Goal: Contribute content: Add original content to the website for others to see

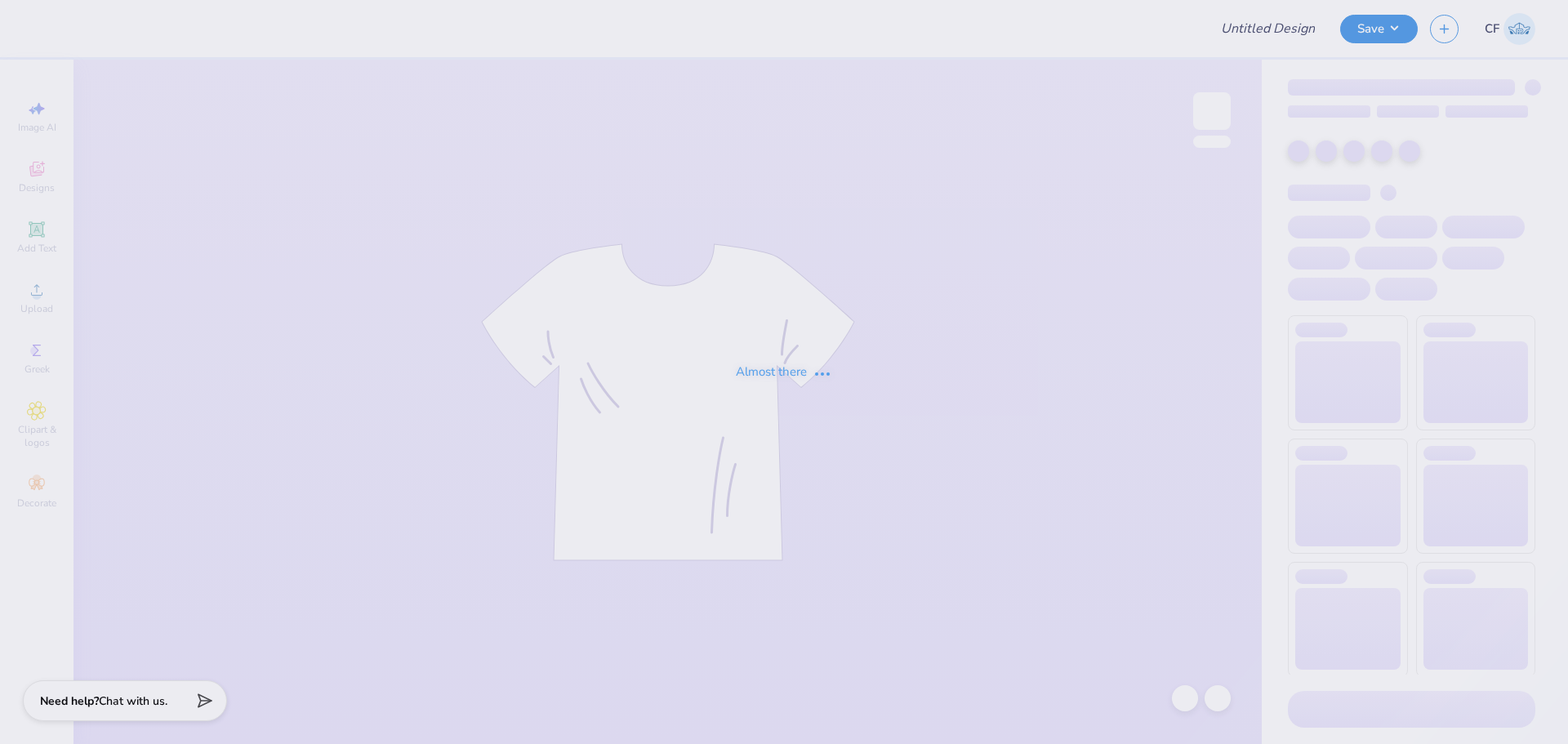
type input "chi phi rush tees"
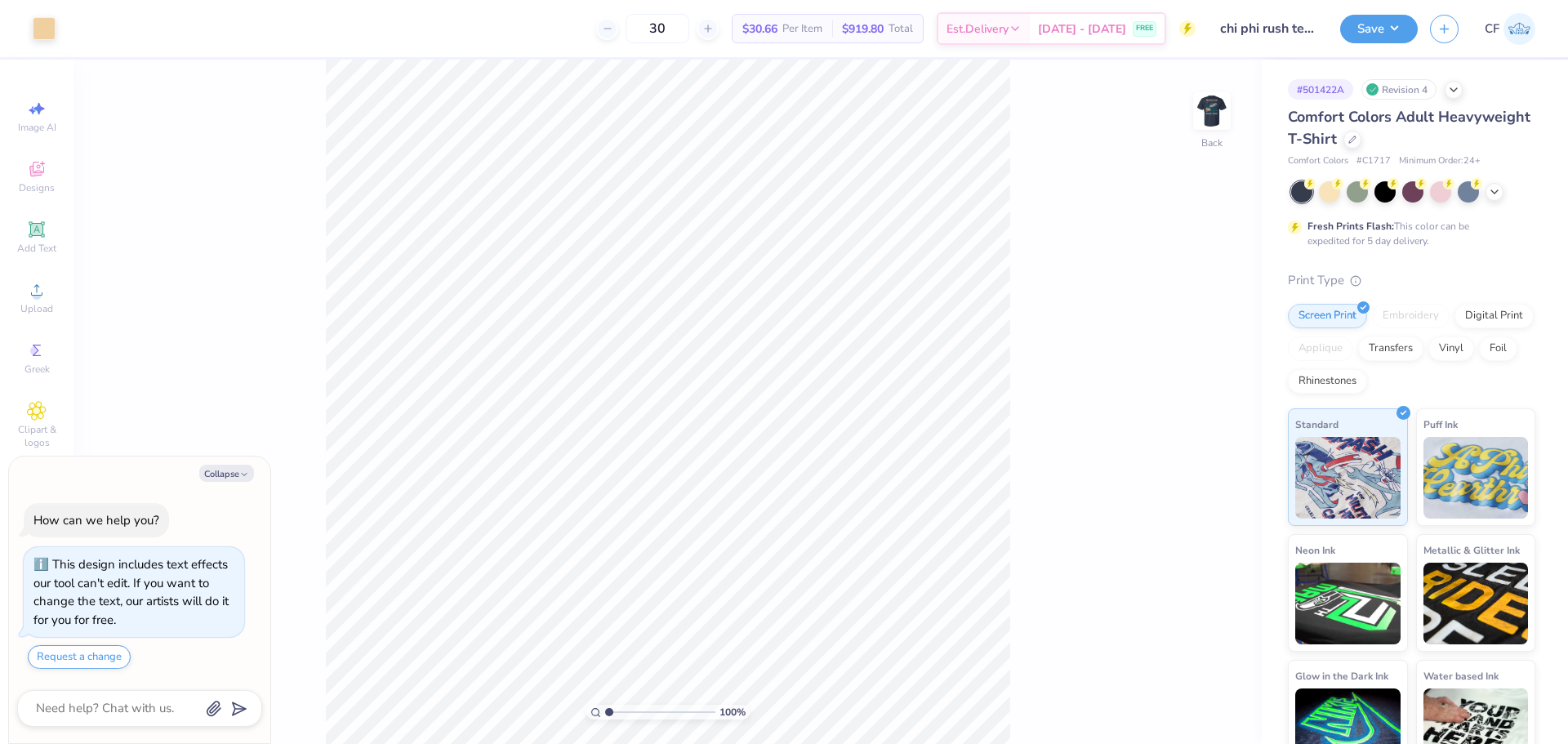
drag, startPoint x: 1210, startPoint y: 107, endPoint x: 170, endPoint y: 493, distance: 1109.3
click at [1210, 107] on img at bounding box center [1212, 111] width 33 height 33
click at [223, 475] on button "Collapse" at bounding box center [227, 474] width 55 height 17
type textarea "x"
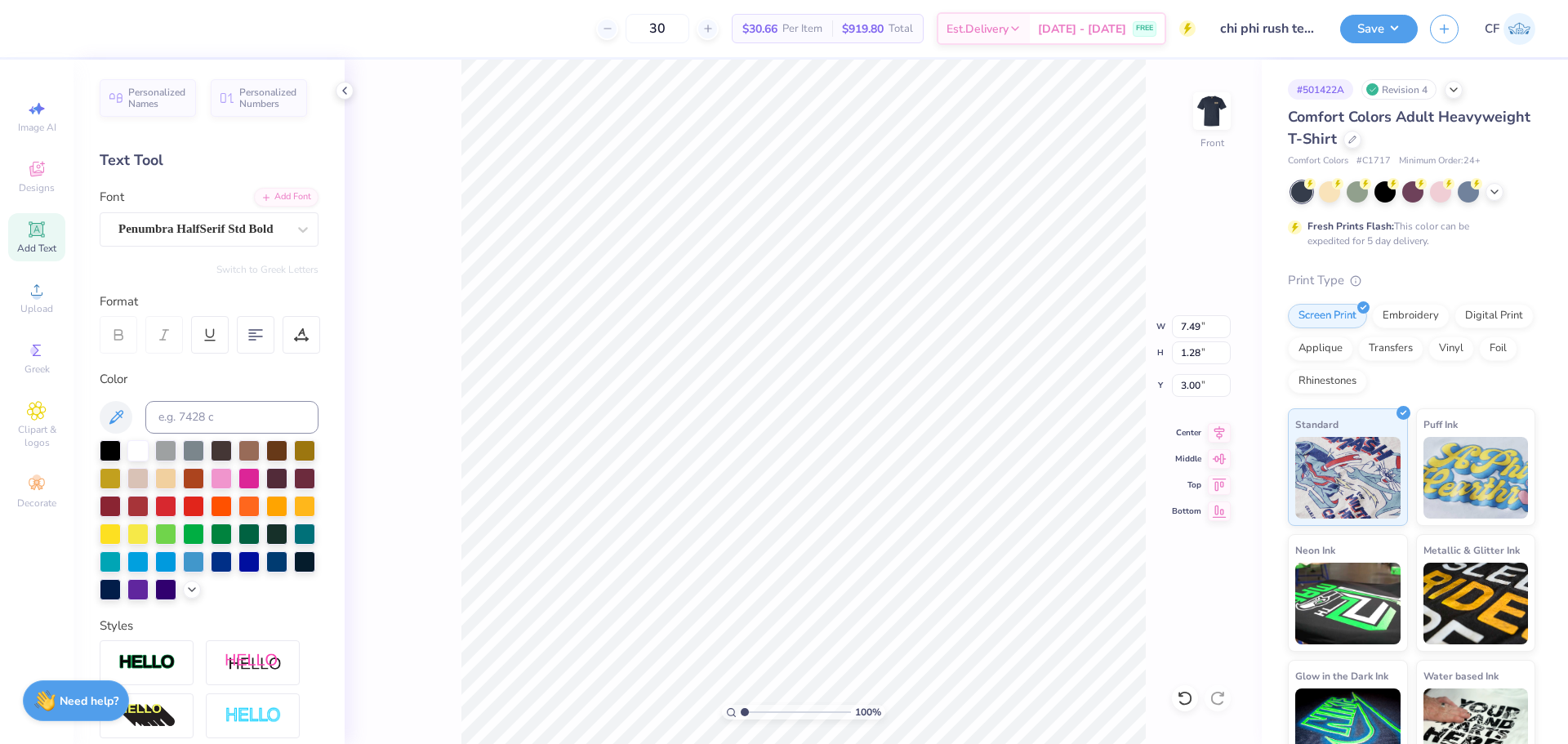
scroll to position [14, 4]
click at [32, 292] on icon at bounding box center [37, 289] width 20 height 20
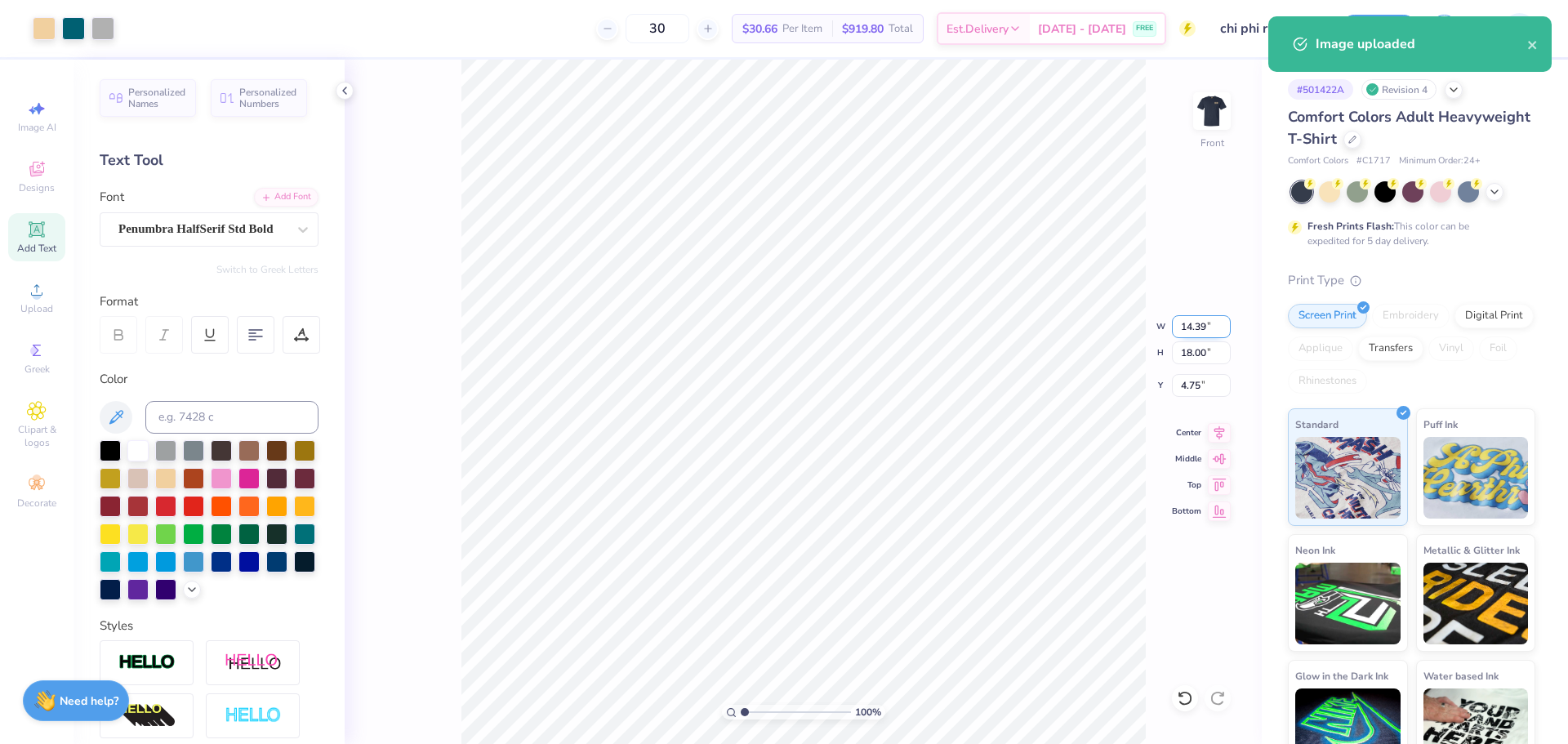
click at [1191, 326] on input "14.39" at bounding box center [1201, 327] width 59 height 23
click at [1206, 352] on input "18.00" at bounding box center [1201, 353] width 59 height 23
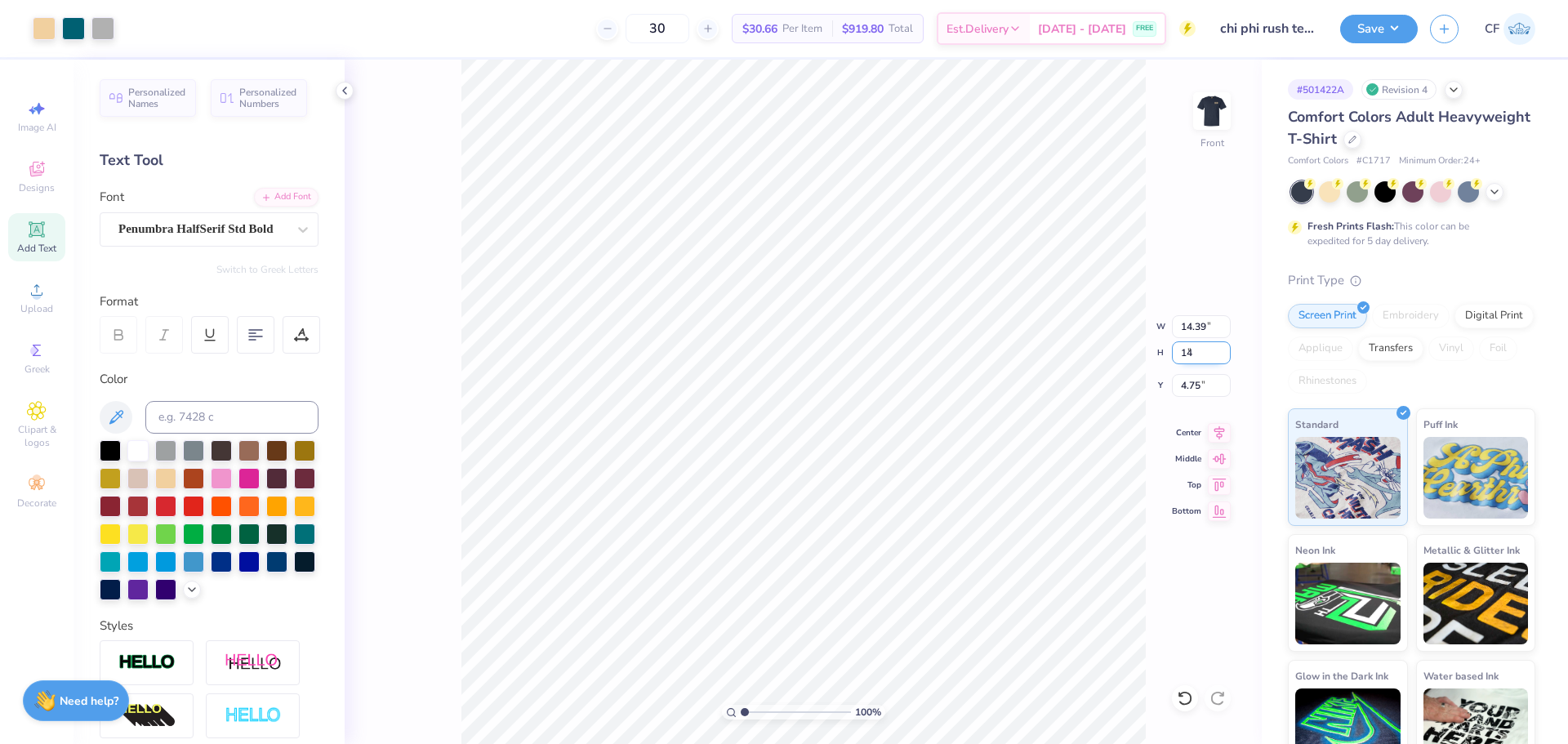
type input "14"
type input "11.19"
type input "14.00"
click at [1202, 386] on input "6.75" at bounding box center [1201, 386] width 59 height 23
type input "3.00"
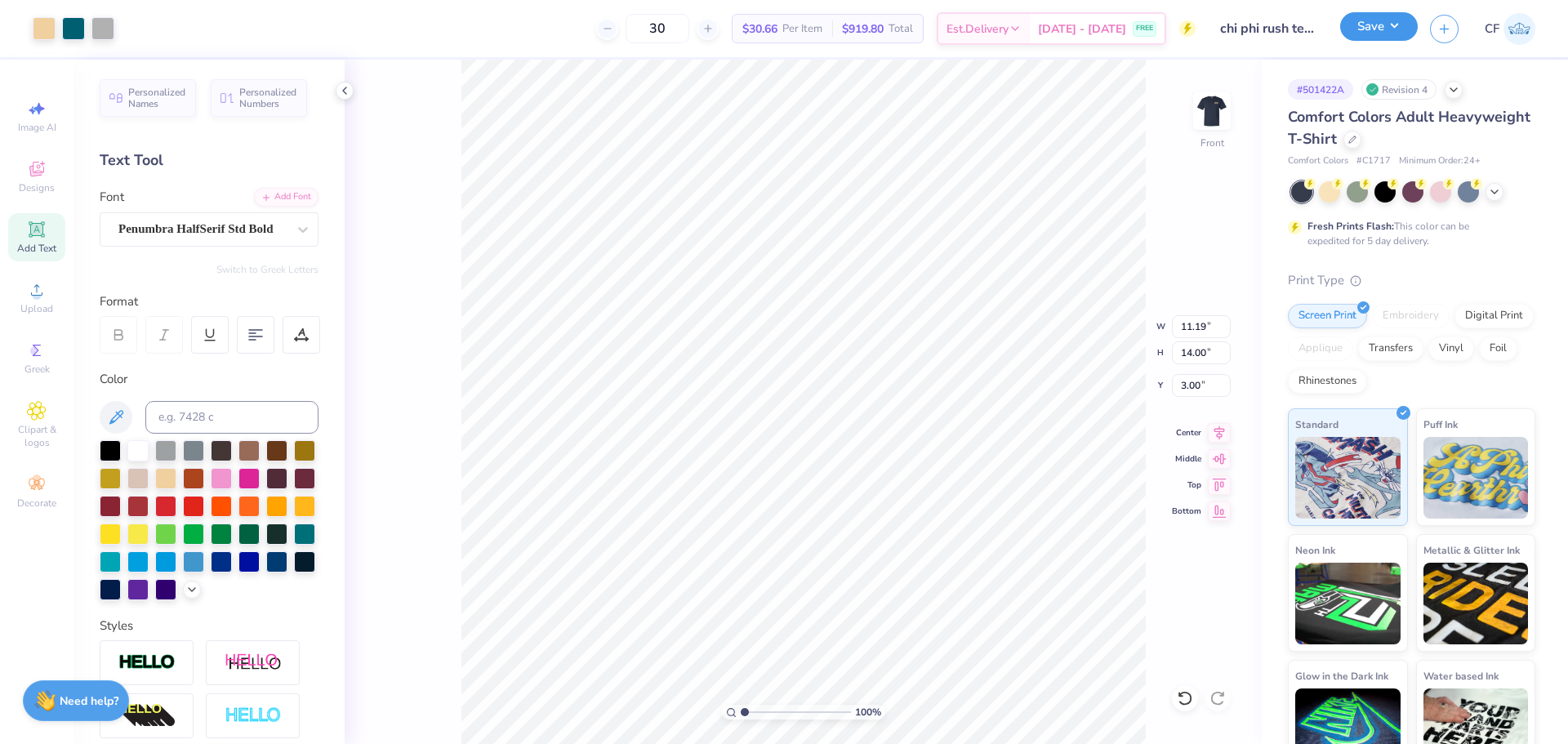
click at [1363, 21] on button "Save" at bounding box center [1379, 26] width 78 height 28
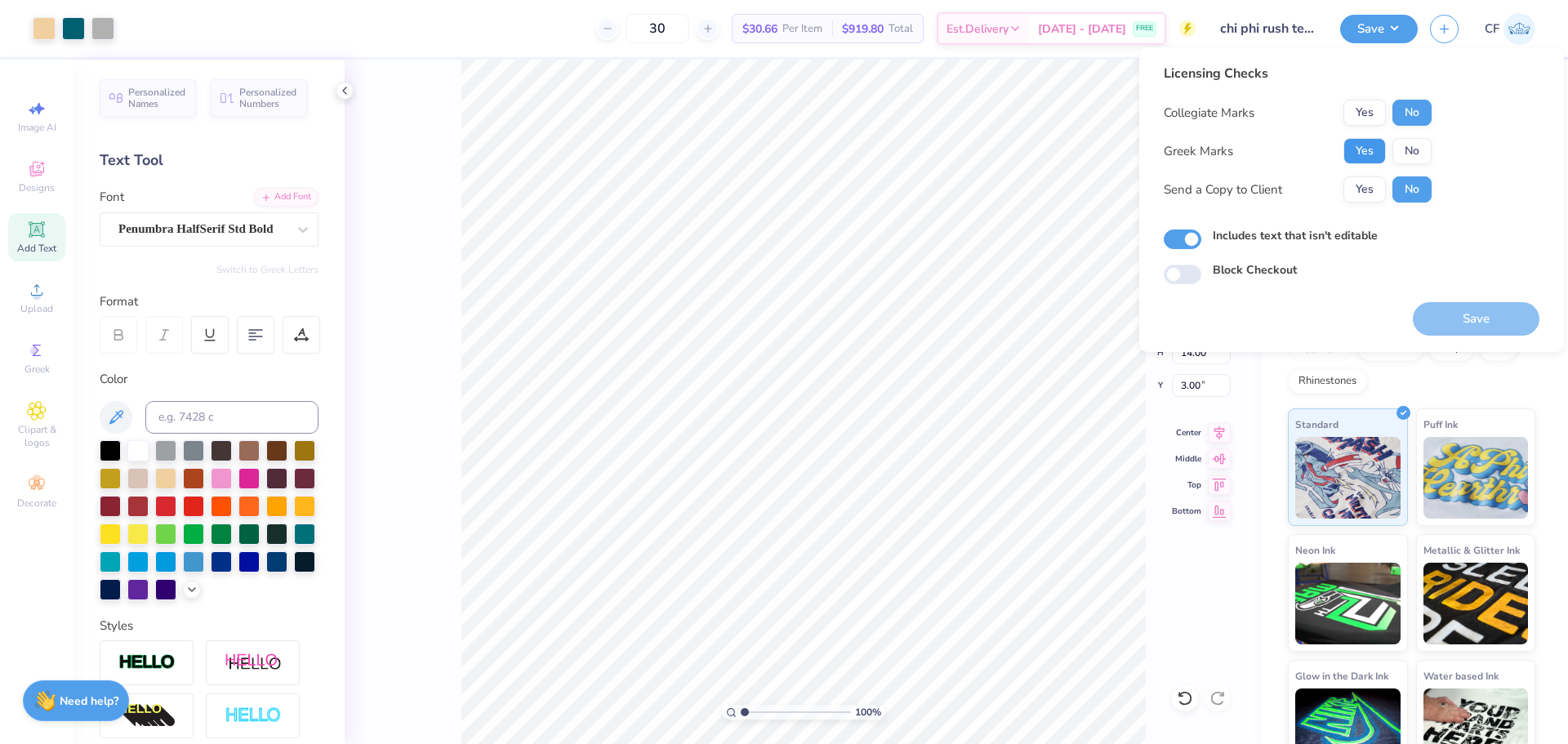
click at [1370, 141] on button "Yes" at bounding box center [1364, 151] width 43 height 26
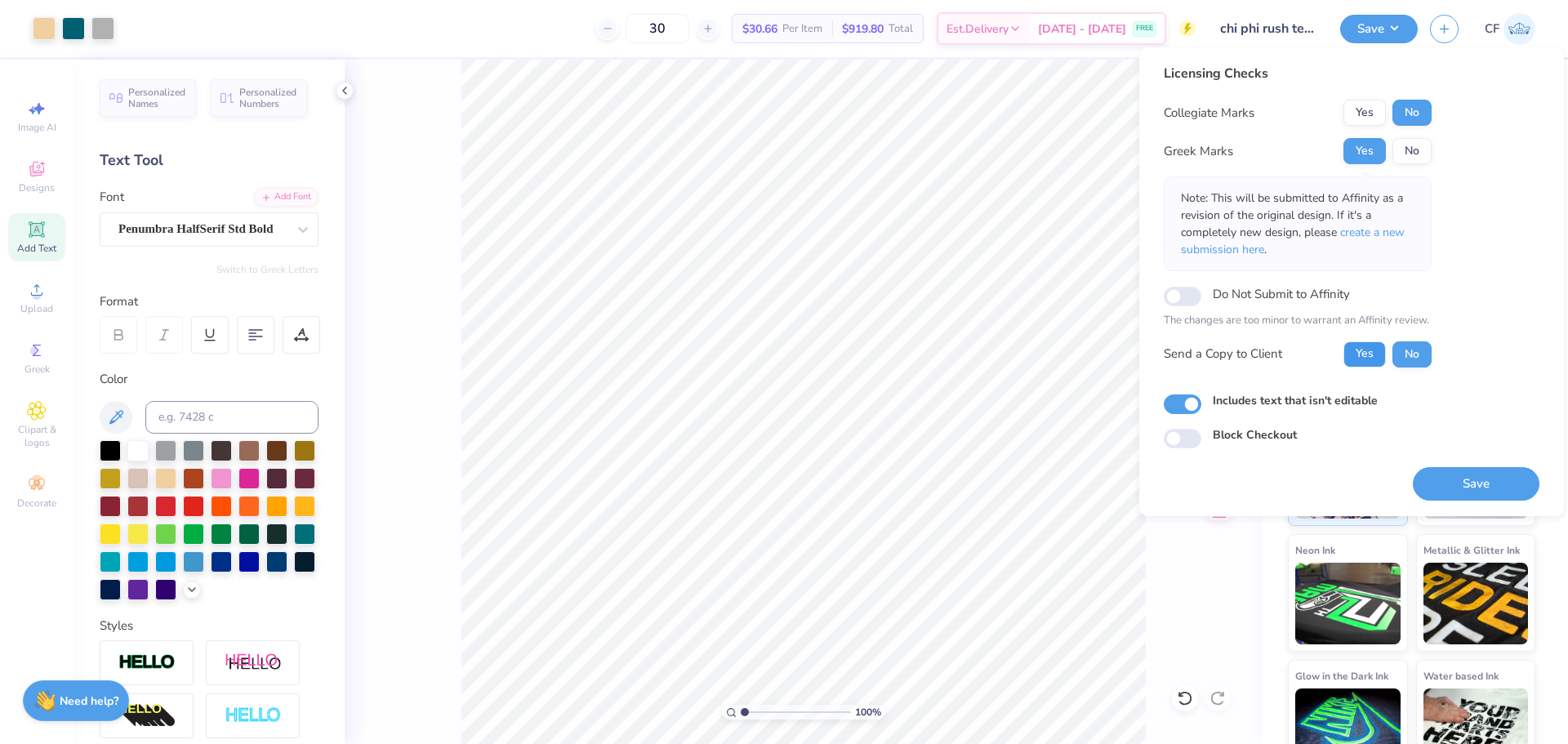
click at [1371, 350] on button "Yes" at bounding box center [1364, 355] width 43 height 26
click at [1457, 491] on button "Save" at bounding box center [1476, 483] width 127 height 33
